Goal: Complete application form: Complete application form

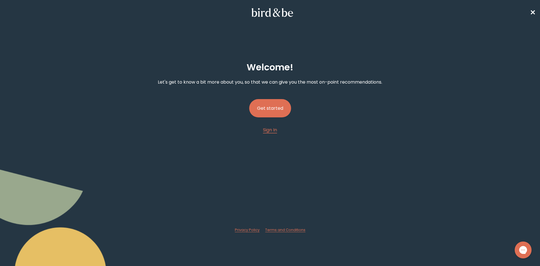
click at [275, 107] on button "Get started" at bounding box center [270, 108] width 42 height 18
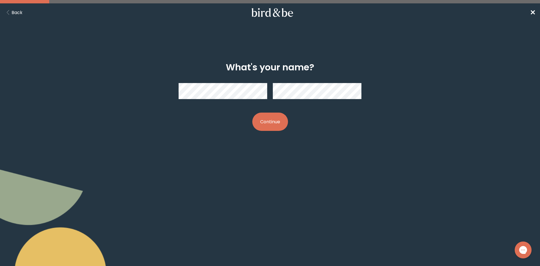
click at [21, 14] on button "Back" at bounding box center [13, 12] width 18 height 7
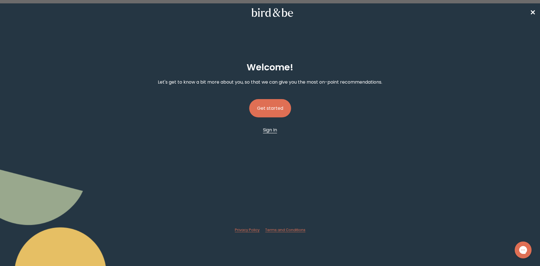
click at [277, 131] on link "Sign In" at bounding box center [270, 129] width 14 height 7
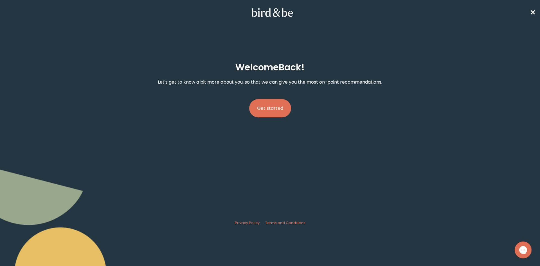
click at [274, 110] on button "Get started" at bounding box center [270, 108] width 42 height 18
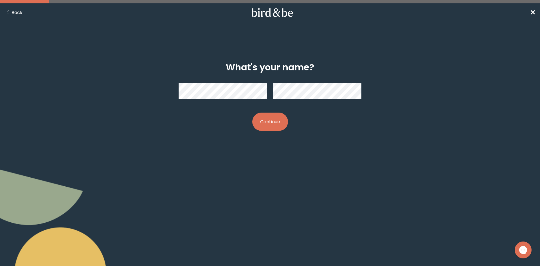
click at [272, 121] on button "Continue" at bounding box center [270, 121] width 36 height 18
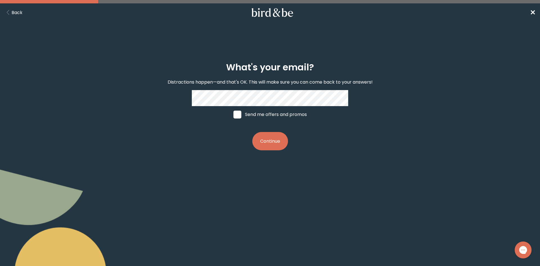
click at [281, 144] on button "Continue" at bounding box center [270, 141] width 36 height 18
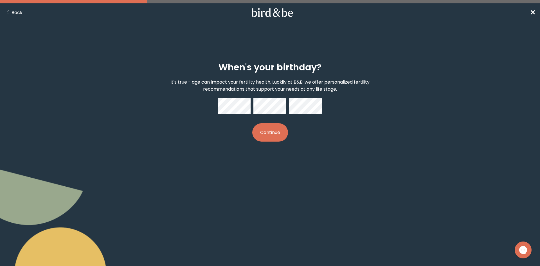
click at [273, 130] on button "Continue" at bounding box center [270, 132] width 36 height 18
click at [262, 136] on button "Continue" at bounding box center [270, 132] width 36 height 18
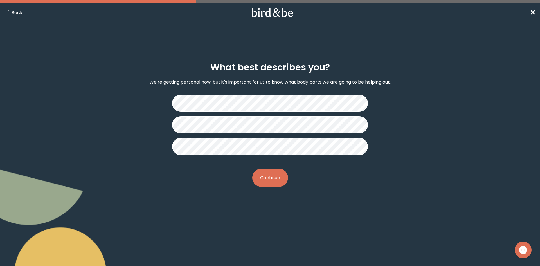
click at [273, 178] on button "Continue" at bounding box center [270, 177] width 36 height 18
click at [266, 175] on button "Continue" at bounding box center [270, 177] width 36 height 18
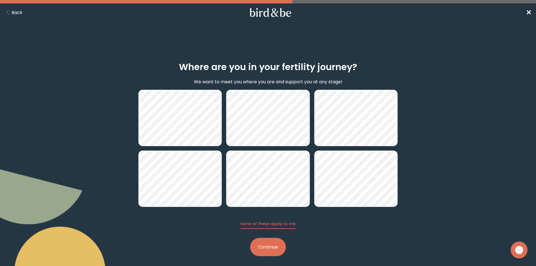
click at [280, 240] on button "Continue" at bounding box center [268, 247] width 36 height 18
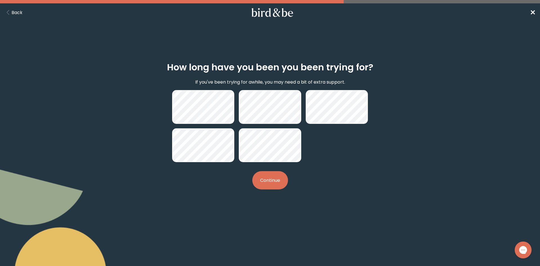
click at [270, 182] on button "Continue" at bounding box center [270, 180] width 36 height 18
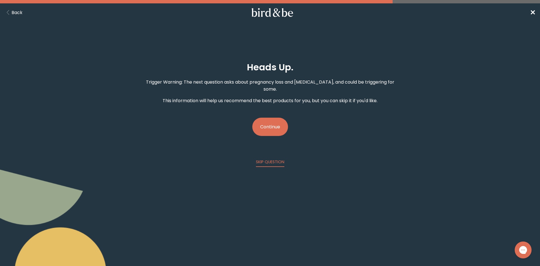
click at [272, 124] on button "Continue" at bounding box center [270, 127] width 36 height 18
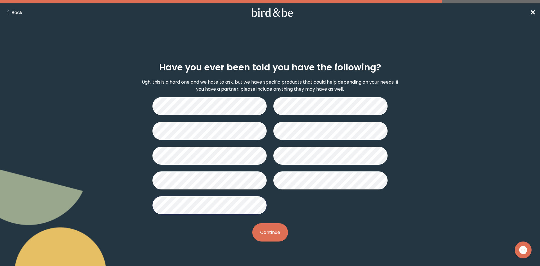
click at [268, 229] on button "Continue" at bounding box center [270, 232] width 36 height 18
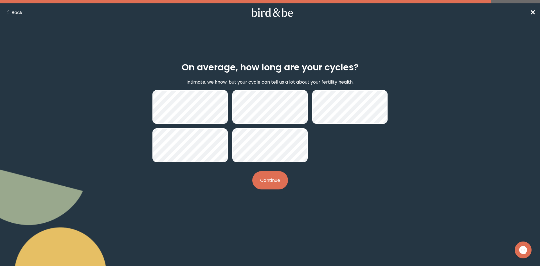
click at [281, 178] on button "Continue" at bounding box center [270, 180] width 36 height 18
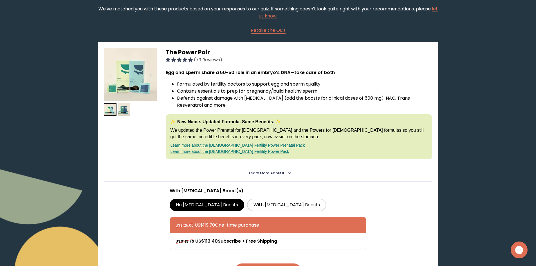
scroll to position [56, 0]
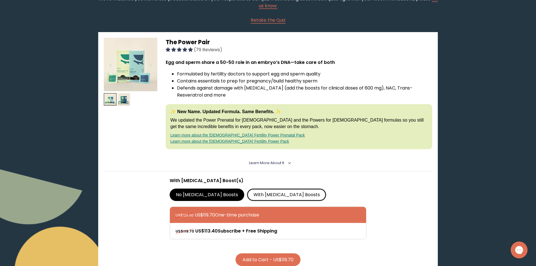
click at [263, 195] on label "With [MEDICAL_DATA] Boosts" at bounding box center [286, 194] width 79 height 12
click at [0, 0] on input "With [MEDICAL_DATA] Boosts" at bounding box center [0, 0] width 0 height 0
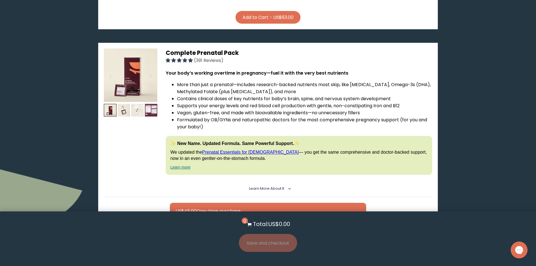
scroll to position [1519, 0]
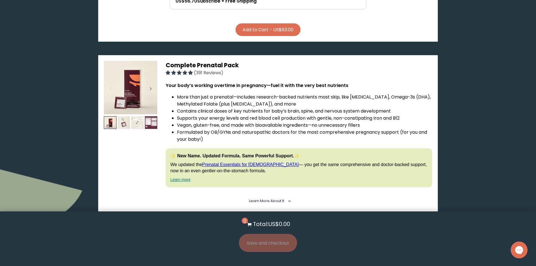
click at [149, 94] on div at bounding box center [151, 88] width 8 height 12
click at [126, 100] on img at bounding box center [130, 87] width 53 height 53
click at [126, 125] on img at bounding box center [124, 122] width 13 height 13
click at [135, 123] on img at bounding box center [137, 122] width 13 height 13
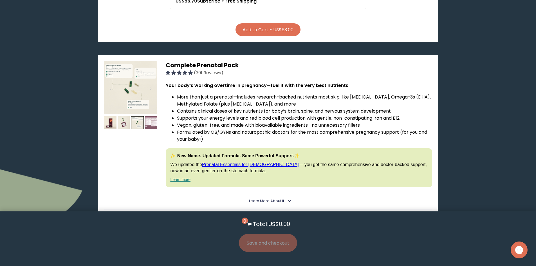
click at [152, 121] on img at bounding box center [151, 122] width 13 height 13
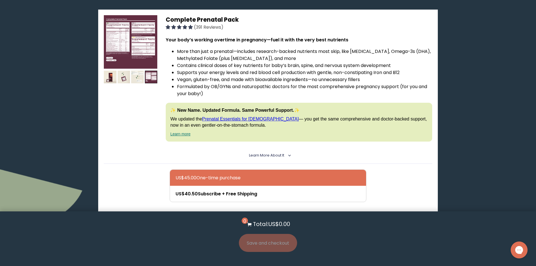
scroll to position [1575, 0]
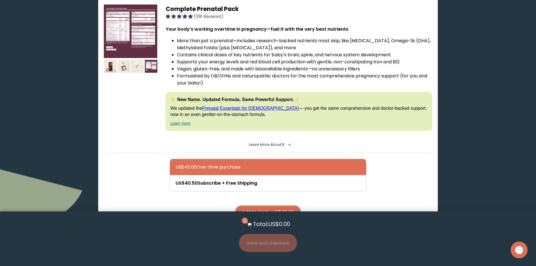
click at [277, 142] on span "Learn More About it" at bounding box center [266, 144] width 35 height 5
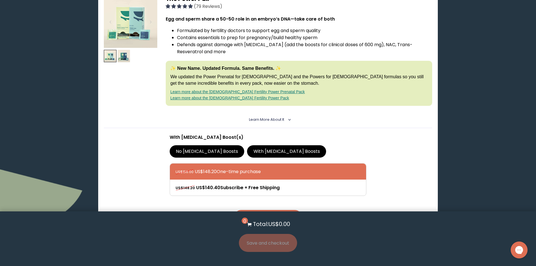
scroll to position [0, 0]
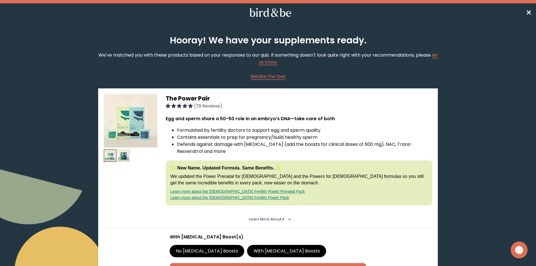
click at [529, 13] on span "✕" at bounding box center [529, 12] width 6 height 9
